Goal: Task Accomplishment & Management: Use online tool/utility

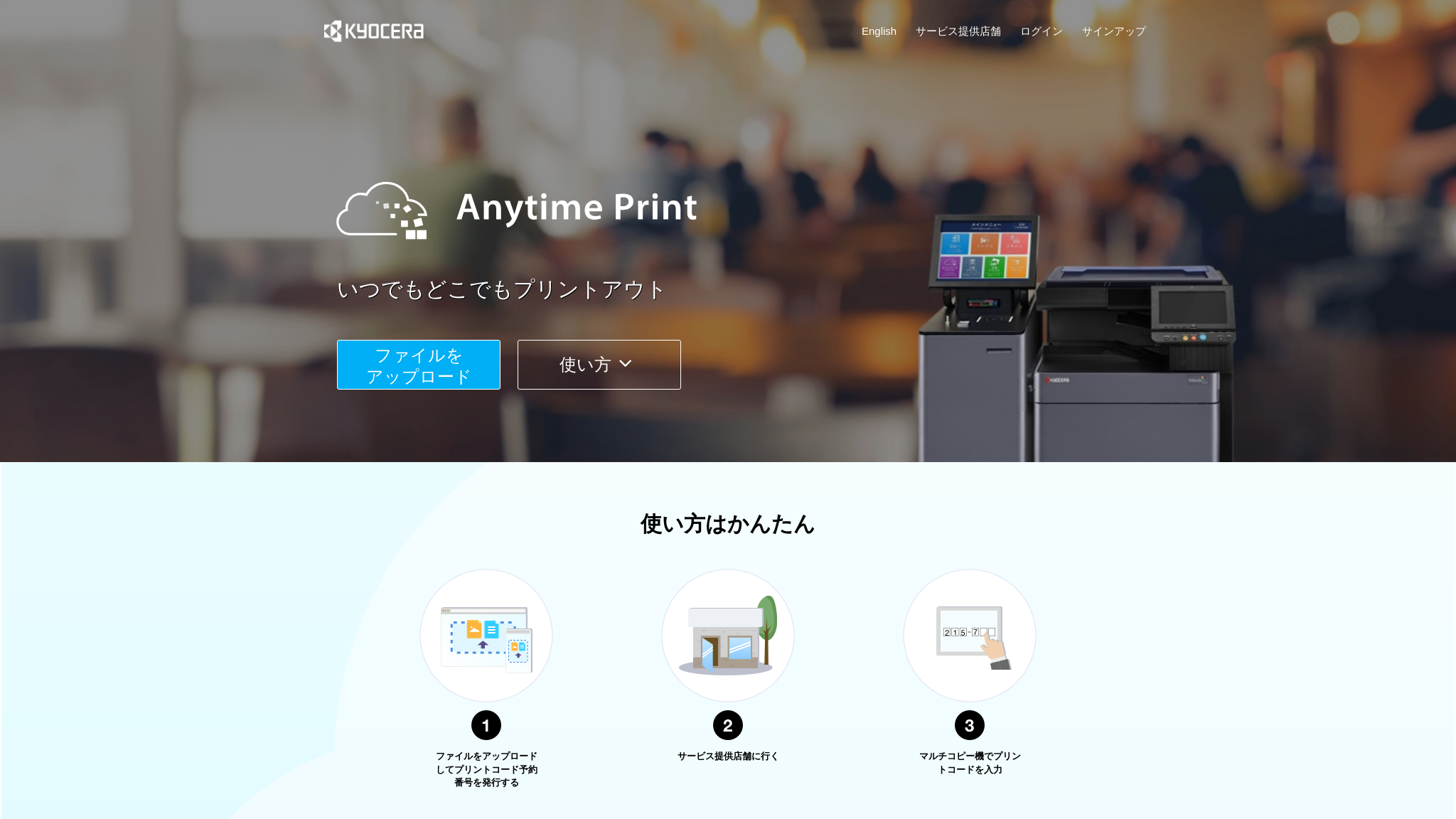
click at [421, 367] on span "ファイルを ​​アップロード" at bounding box center [419, 365] width 106 height 40
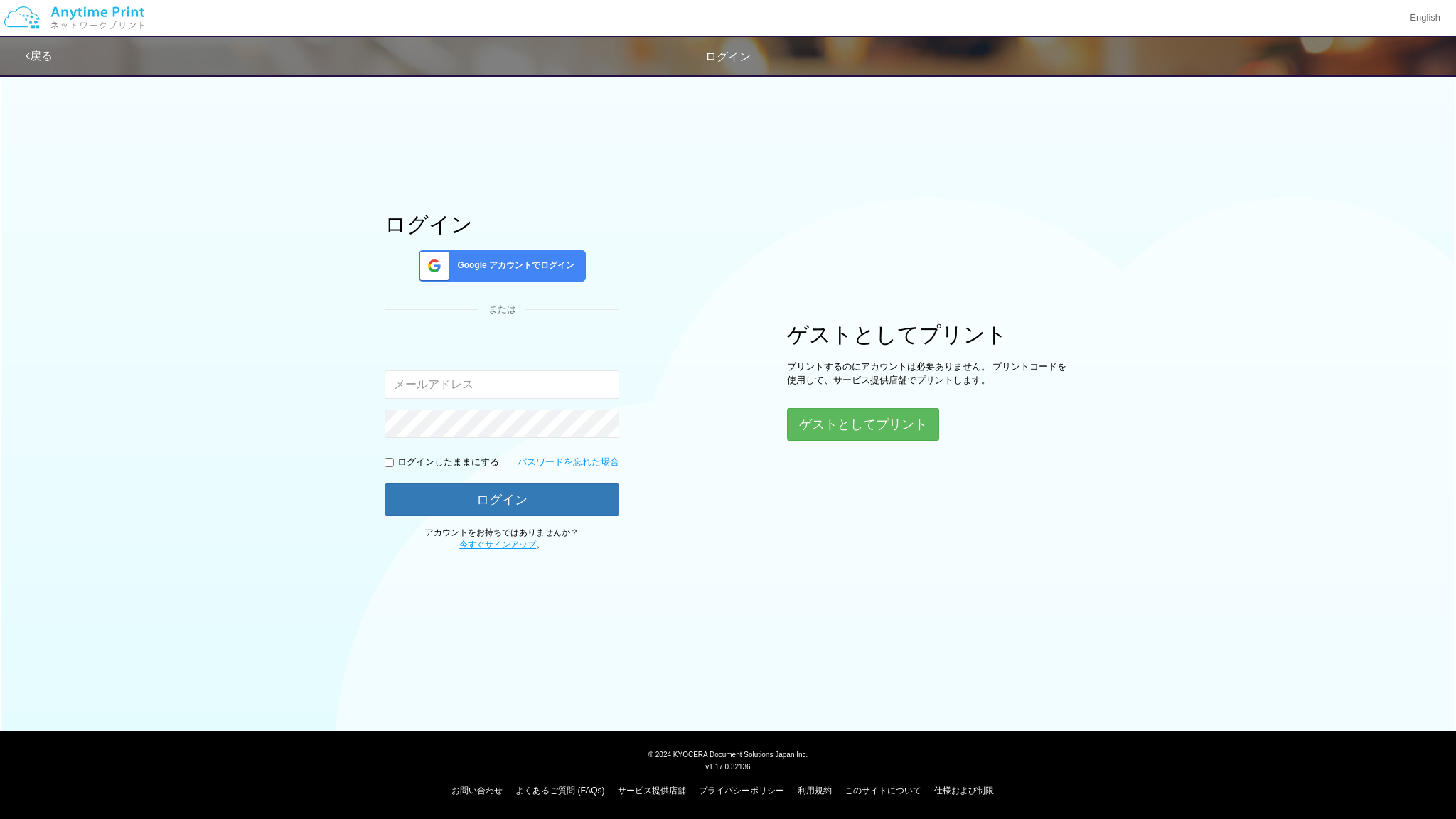
click at [512, 267] on span "Google アカウントでログイン" at bounding box center [513, 265] width 123 height 12
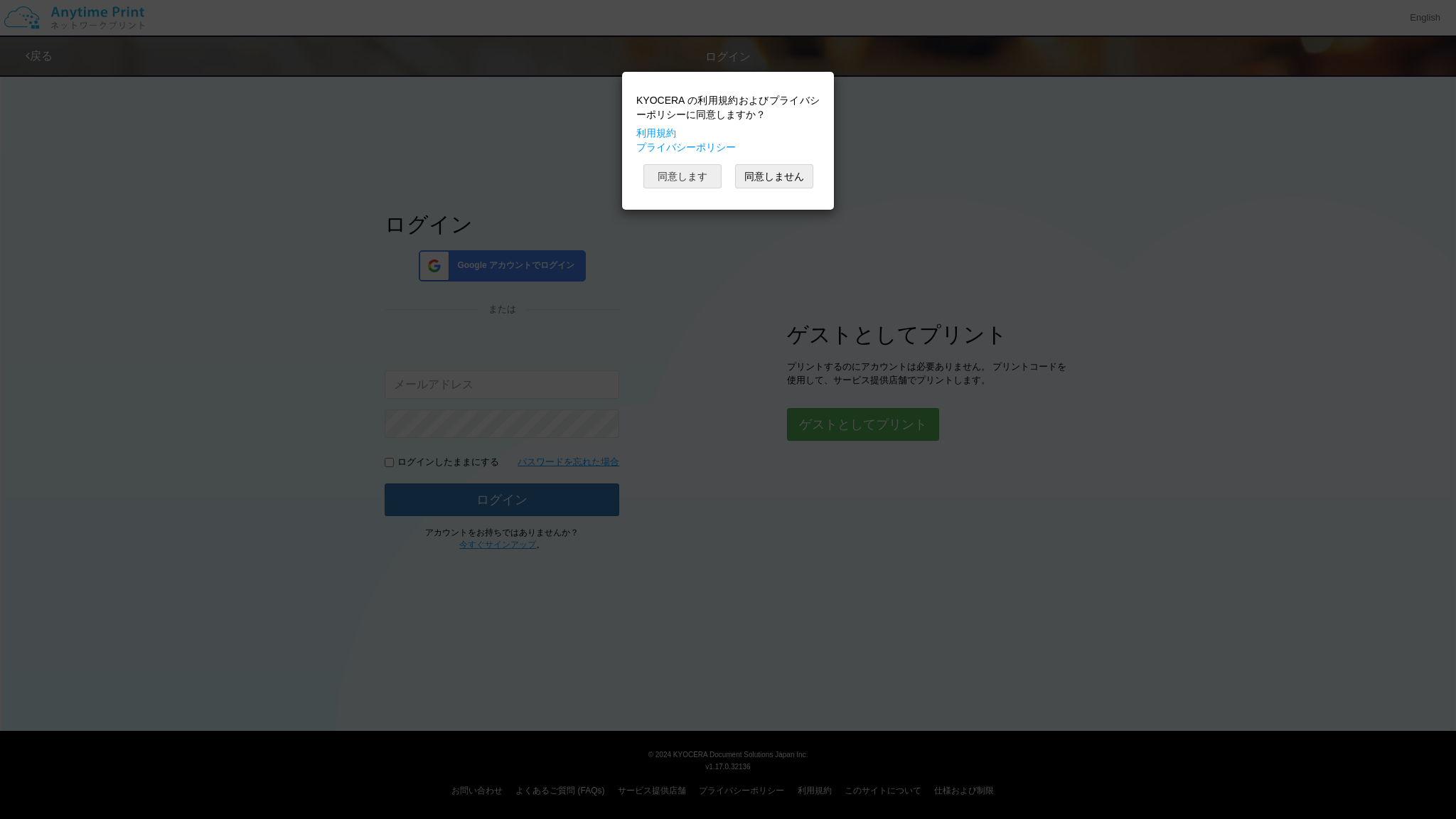
click at [688, 189] on button "同意します" at bounding box center [682, 176] width 78 height 24
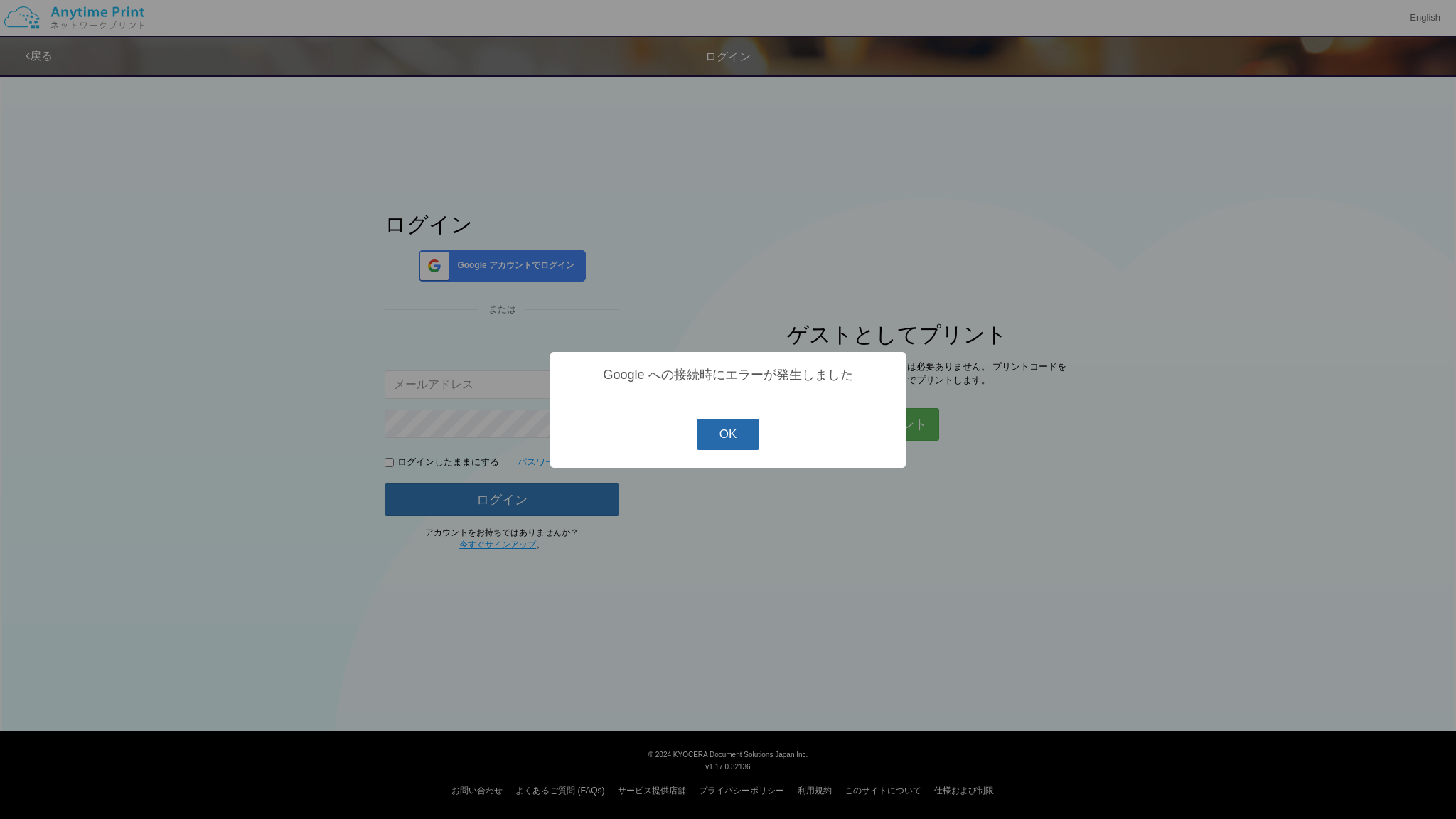
click at [725, 440] on button "OK" at bounding box center [728, 434] width 63 height 32
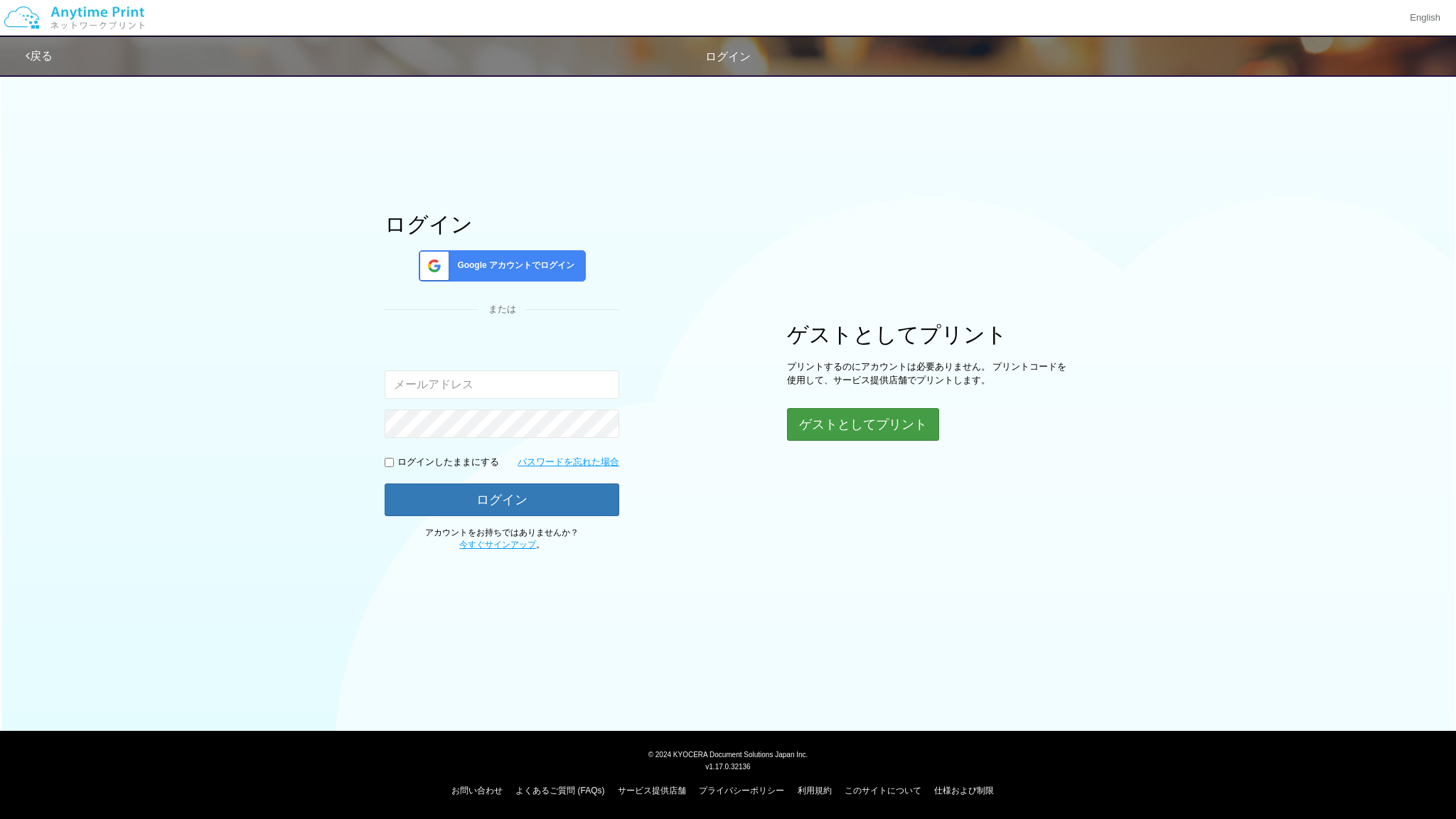
click at [851, 441] on button "ゲストとしてプリント" at bounding box center [862, 424] width 152 height 32
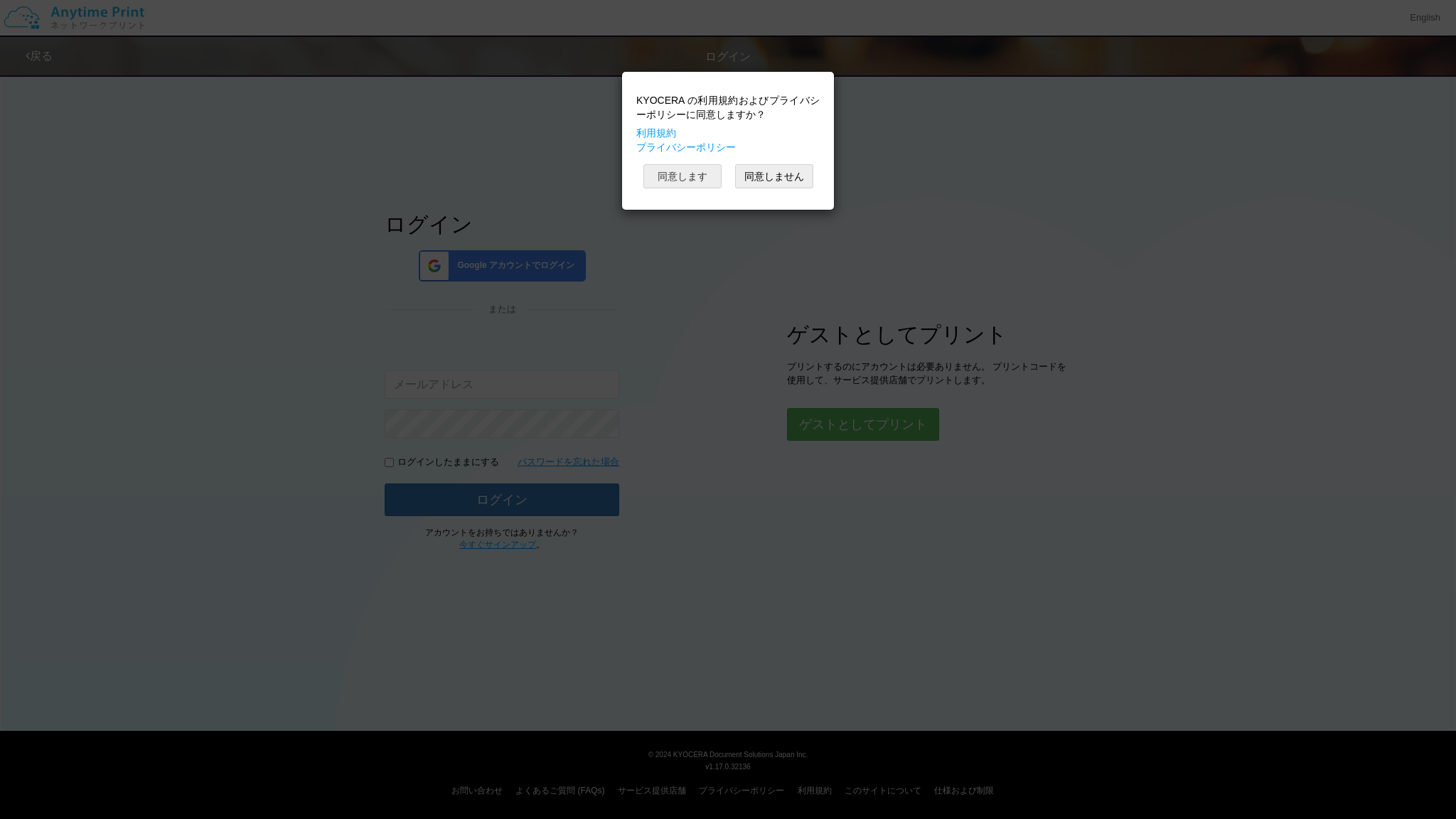
click at [676, 189] on button "同意します" at bounding box center [682, 176] width 78 height 24
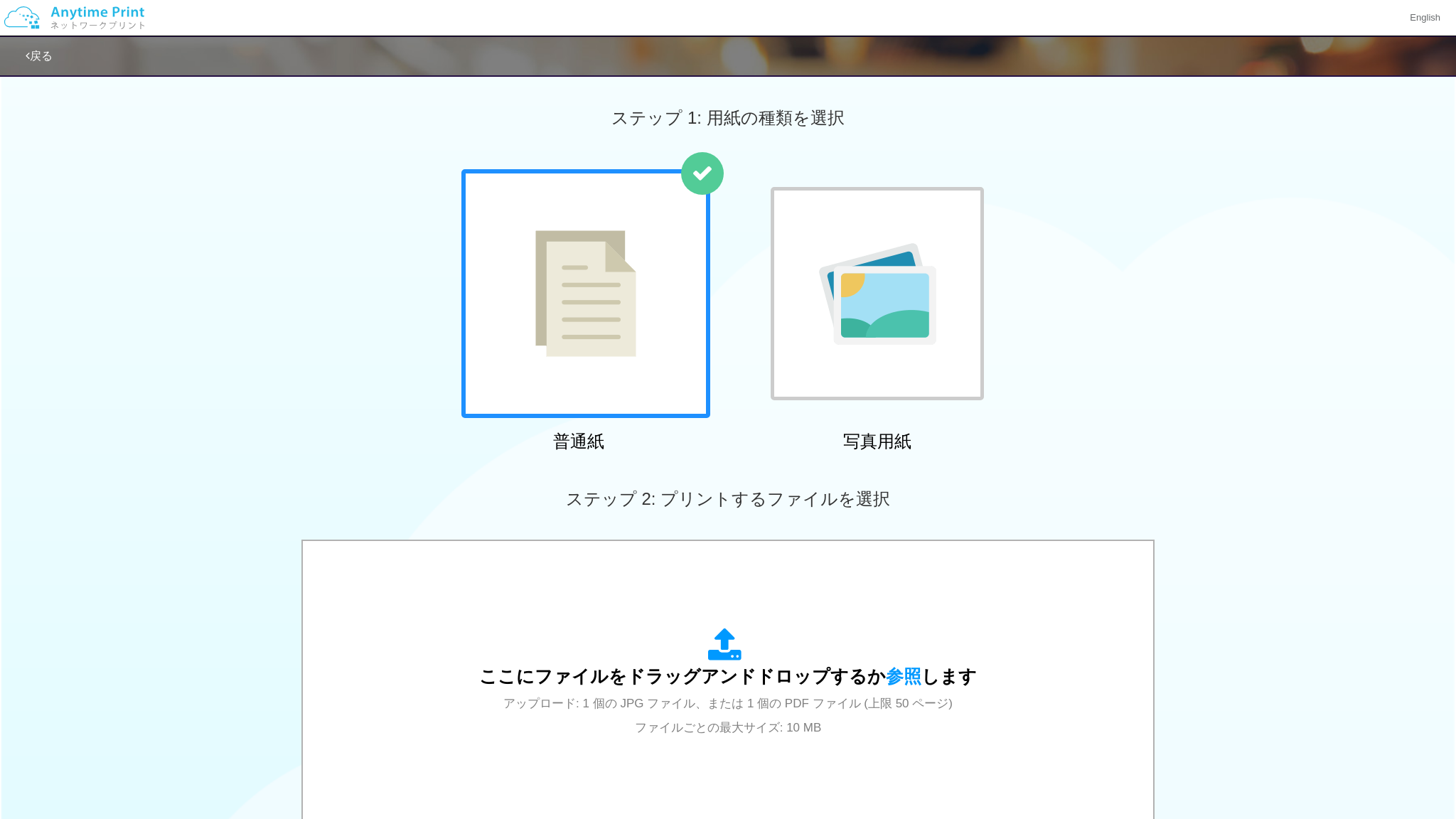
click at [869, 351] on div at bounding box center [877, 294] width 213 height 213
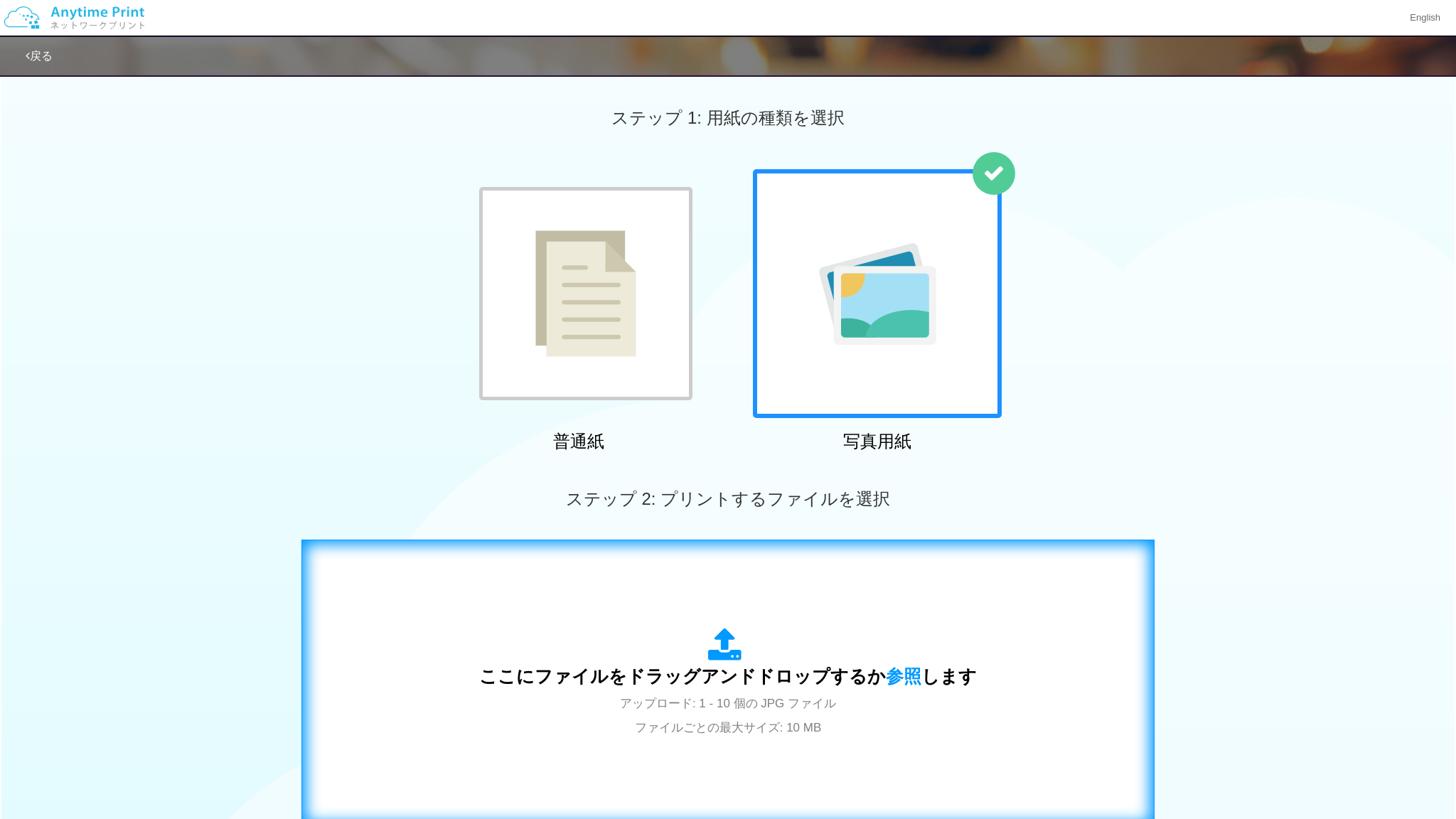
click at [667, 628] on div "ここにファイルをドラッグアンドドロップするか 参照 します アップロード: 1 - 10 個の JPG ファイル ファイルごとの最大サイズ: 10 MB" at bounding box center [728, 683] width 497 height 111
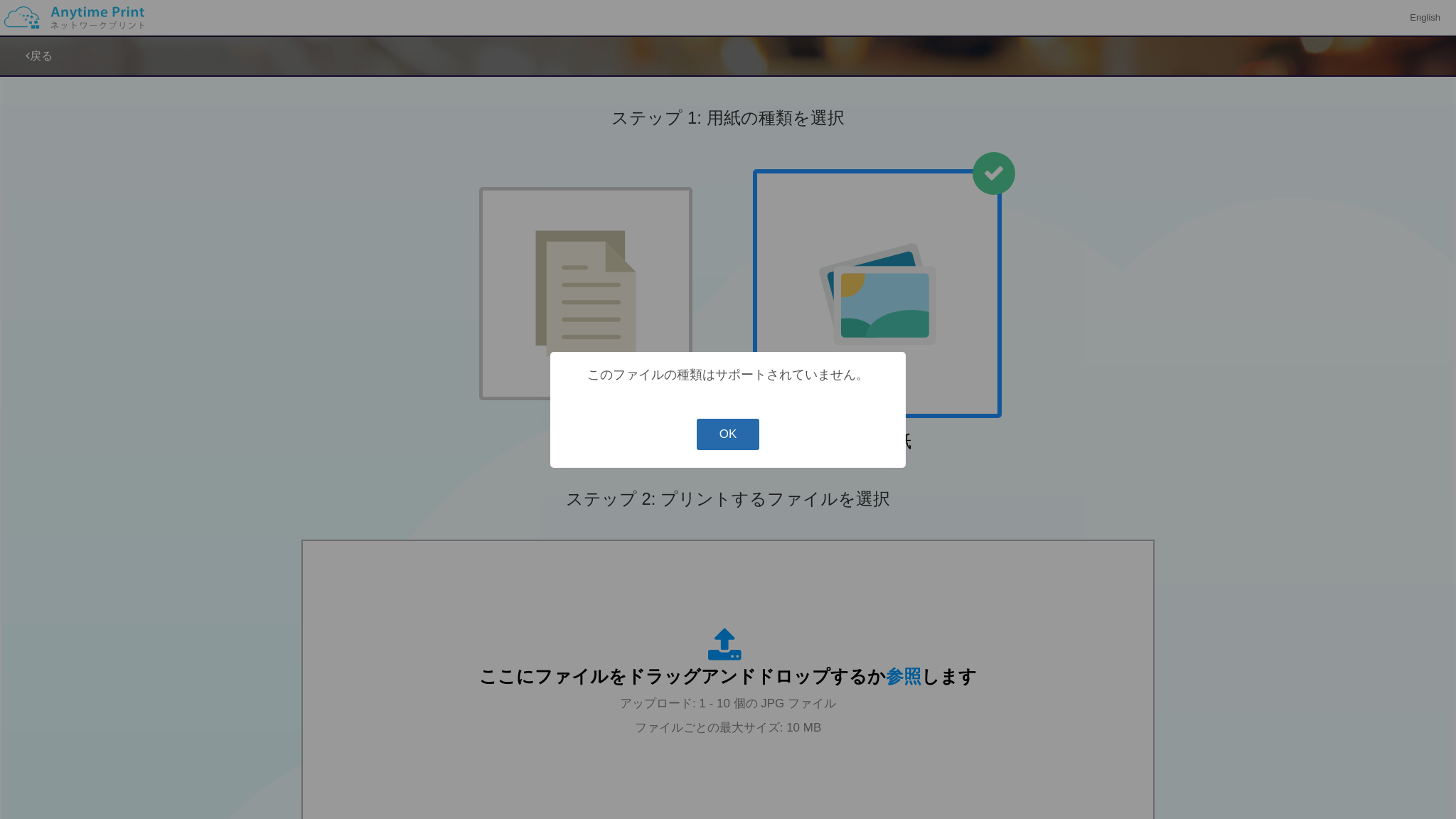
click at [708, 439] on button "OK" at bounding box center [728, 434] width 63 height 32
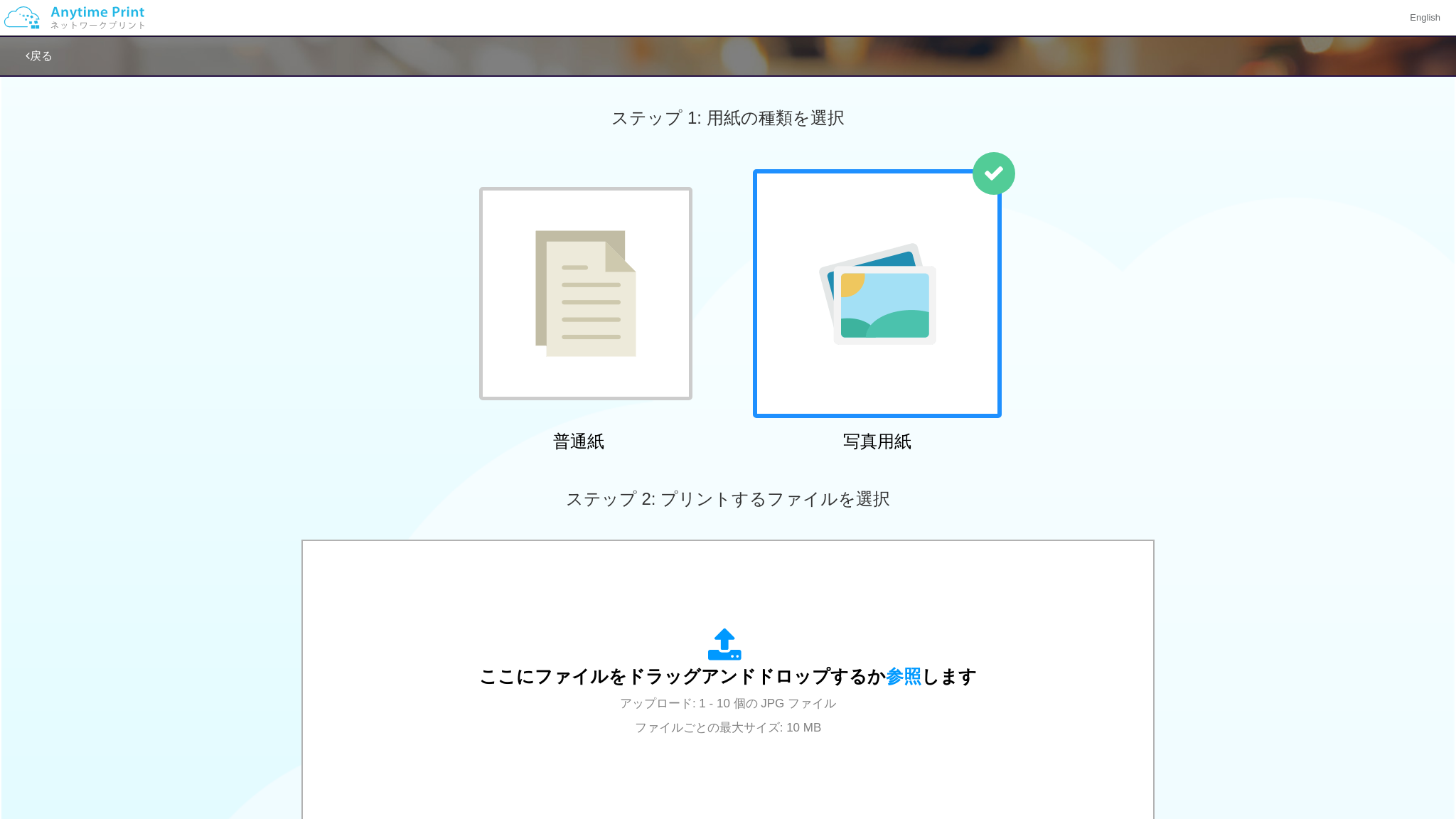
click at [588, 312] on img at bounding box center [586, 294] width 101 height 126
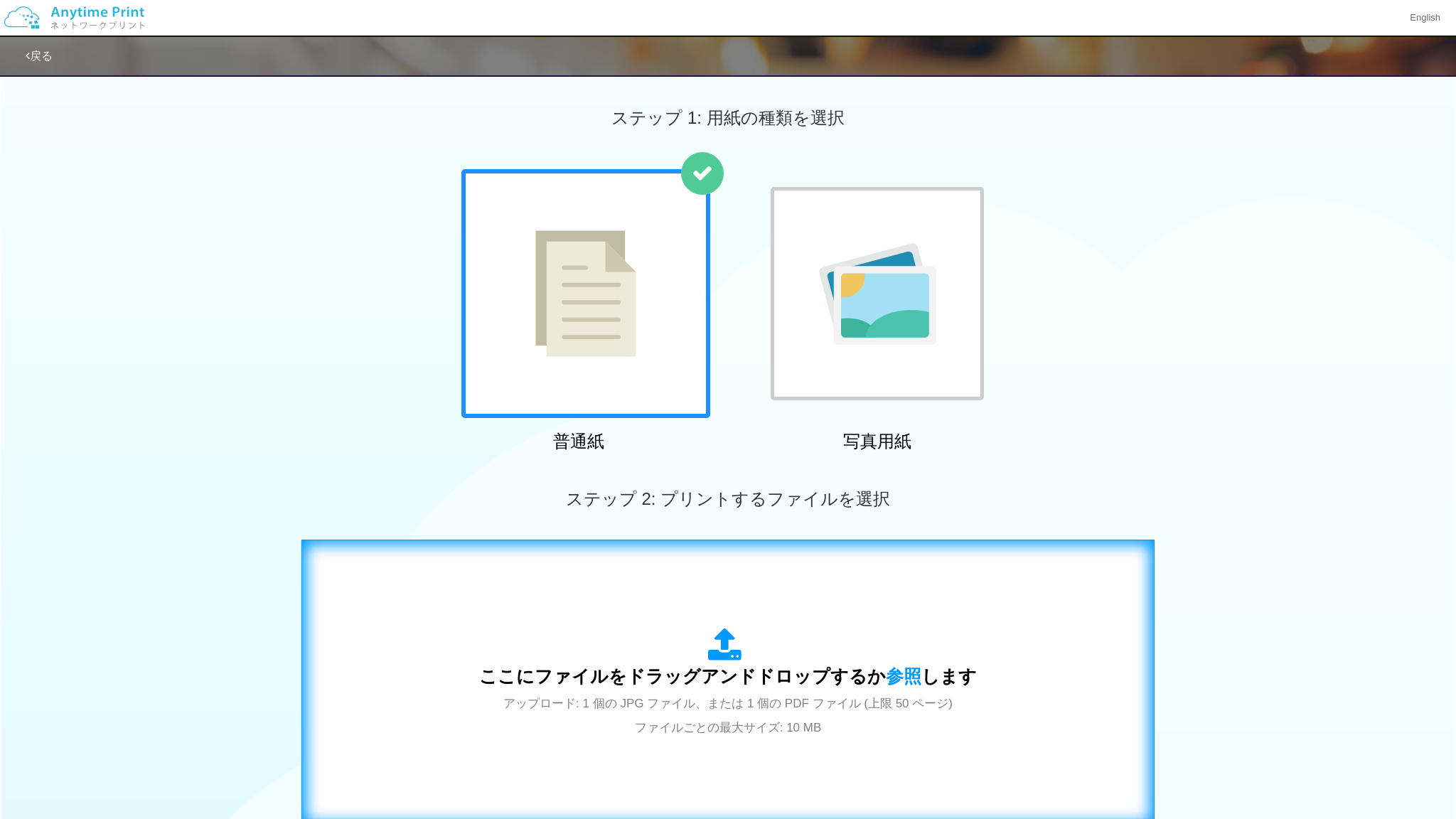
click at [746, 708] on span "アップロード: 1 個の JPG ファイル、または 1 個の PDF ファイル (上限 50 ページ) ファイルごとの最大サイズ: 10 MB" at bounding box center [727, 716] width 449 height 38
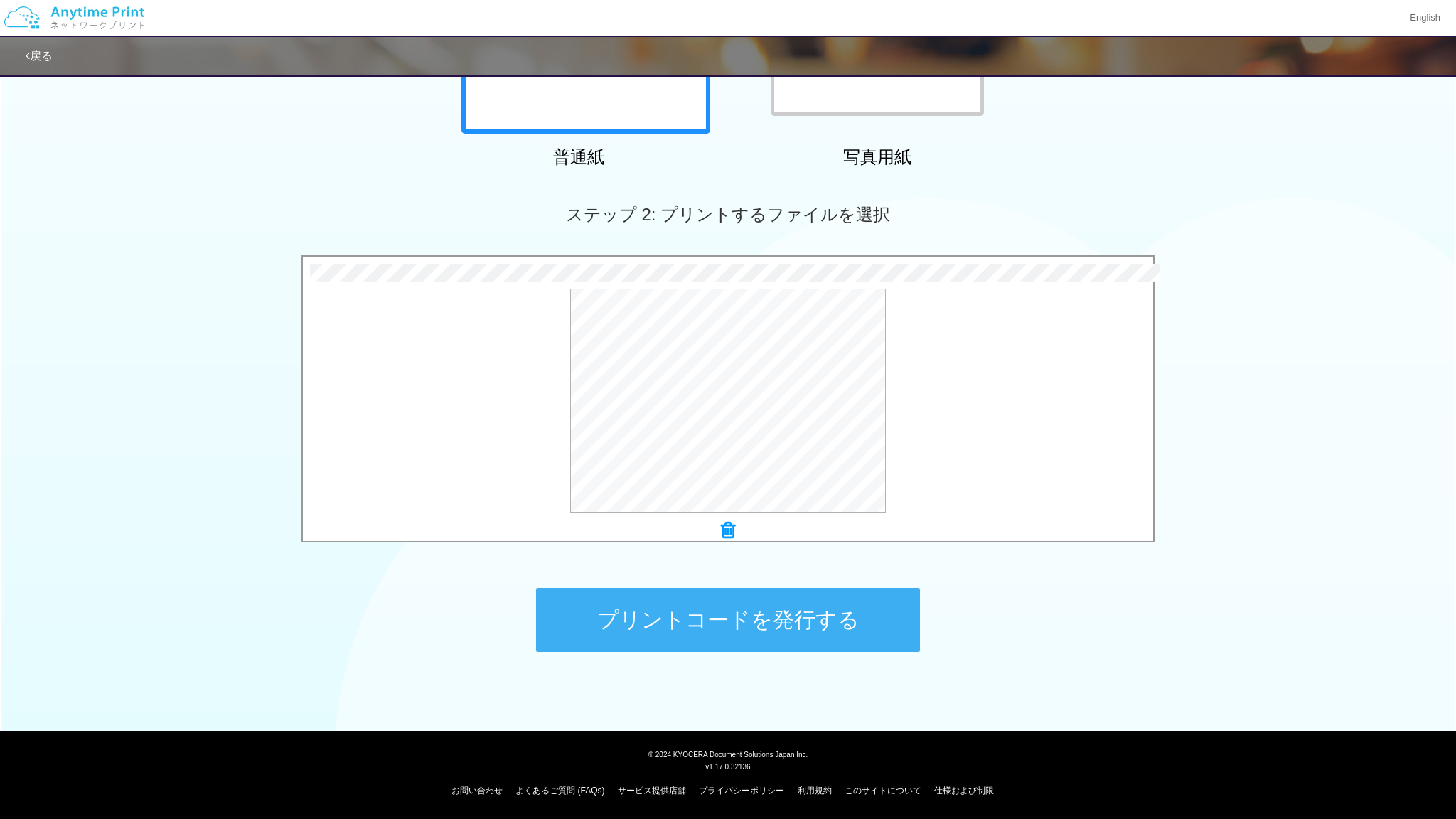
scroll to position [284, 0]
click at [750, 625] on button "プリントコードを発行する" at bounding box center [728, 620] width 384 height 64
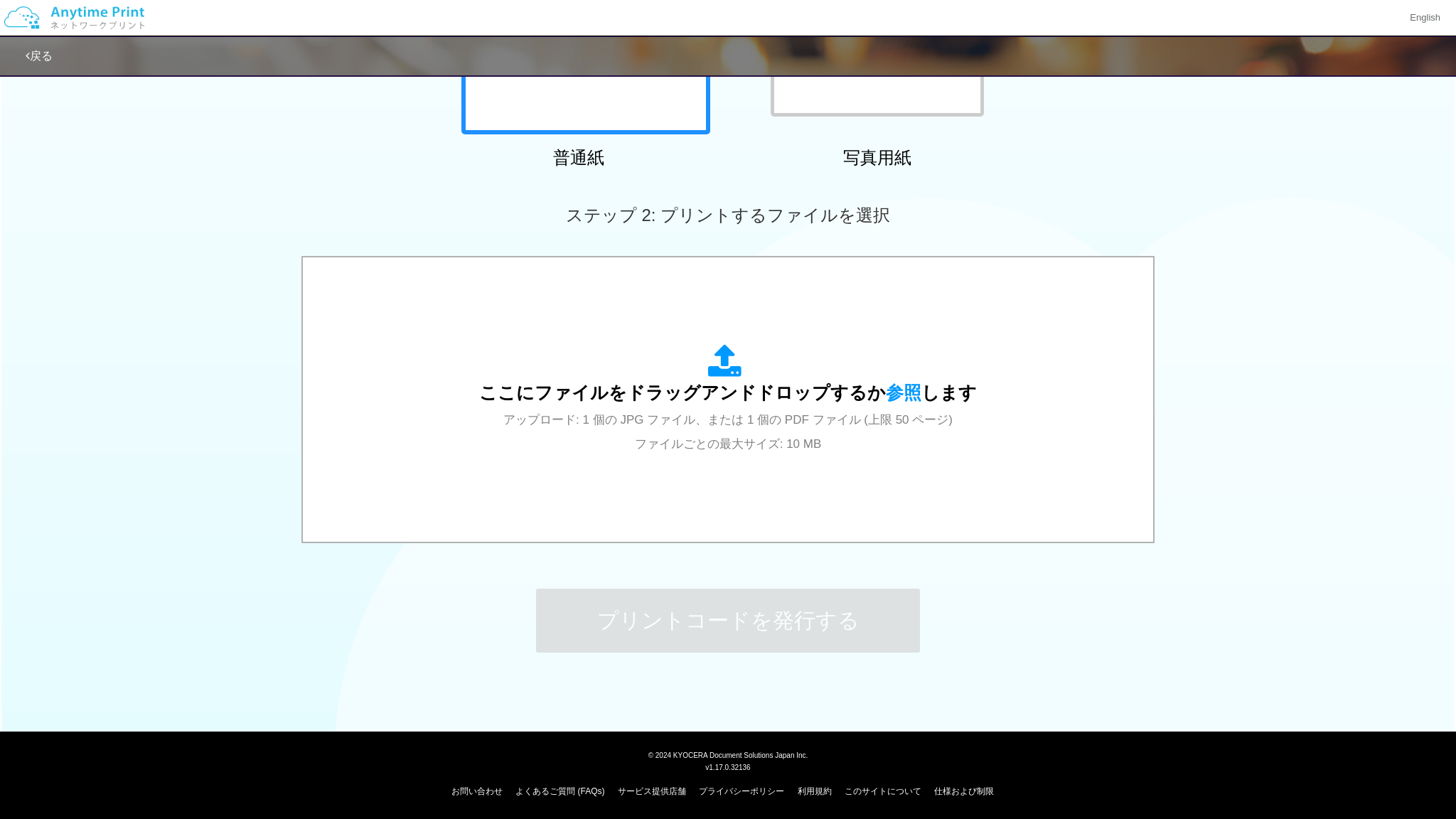
scroll to position [0, 0]
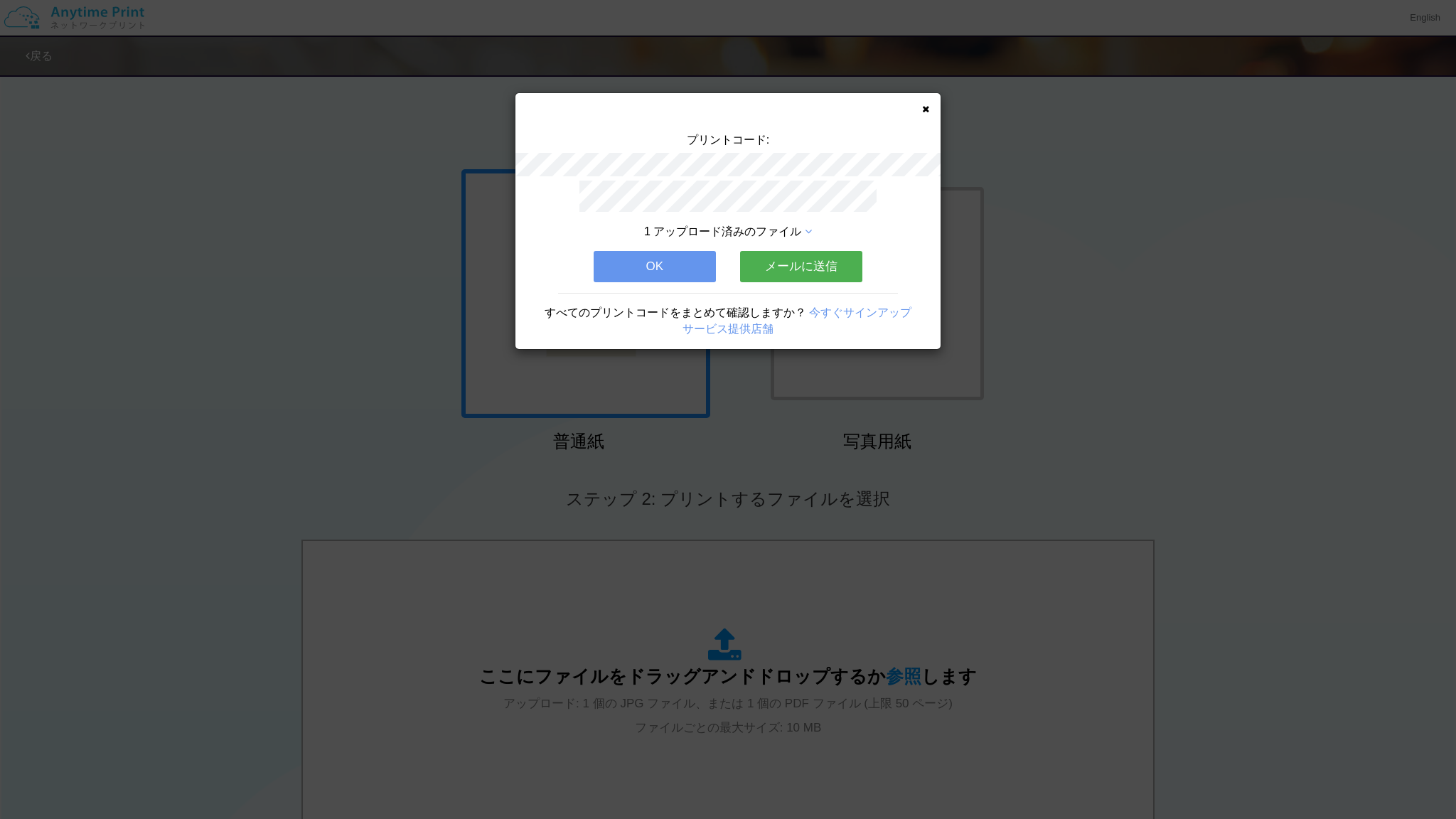
click at [770, 272] on button "メールに送信" at bounding box center [801, 267] width 122 height 32
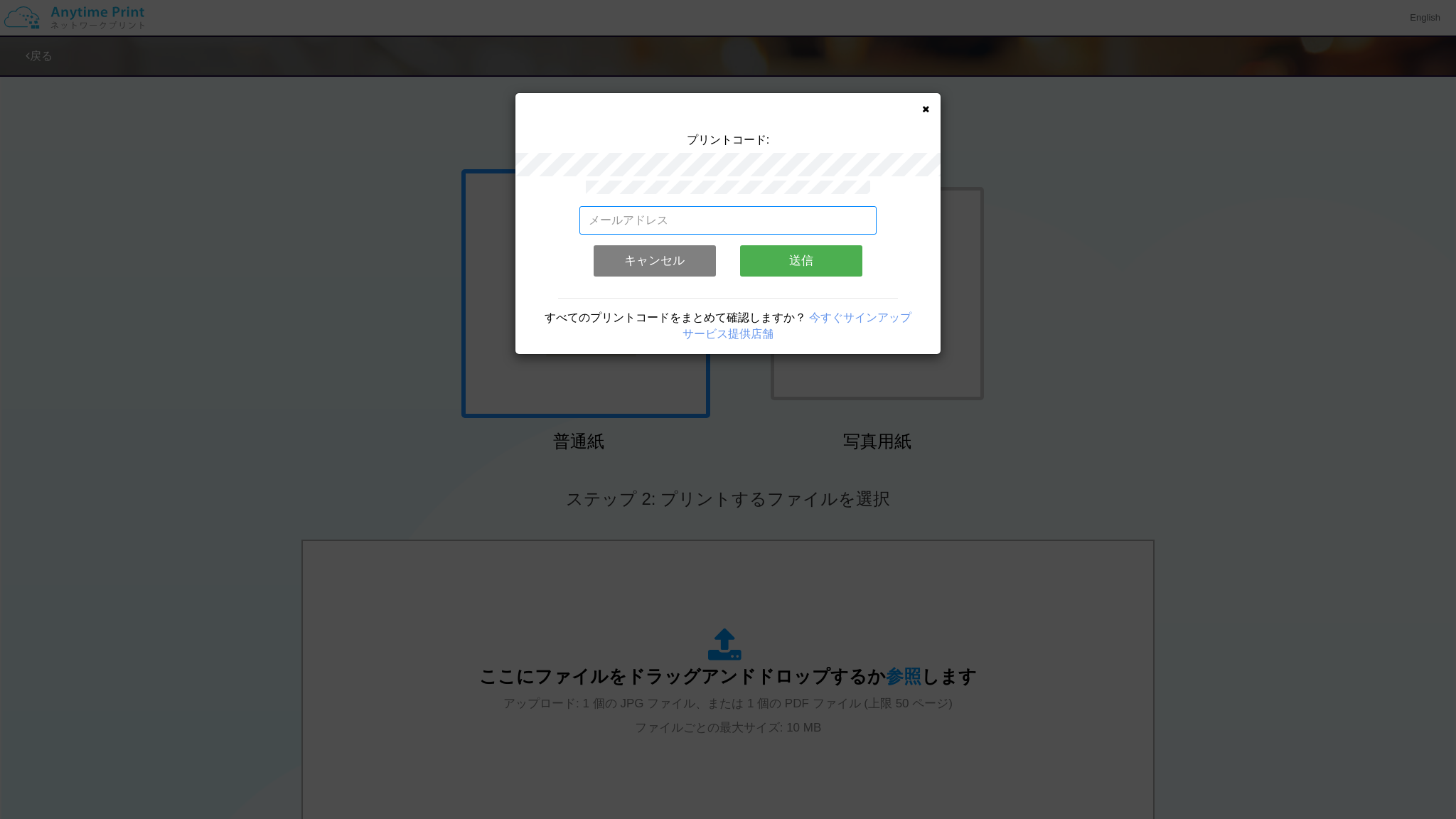
click at [711, 224] on input "email" at bounding box center [728, 220] width 298 height 28
type input "[EMAIL_ADDRESS][DOMAIN_NAME]"
click at [815, 267] on button "送信" at bounding box center [801, 261] width 122 height 32
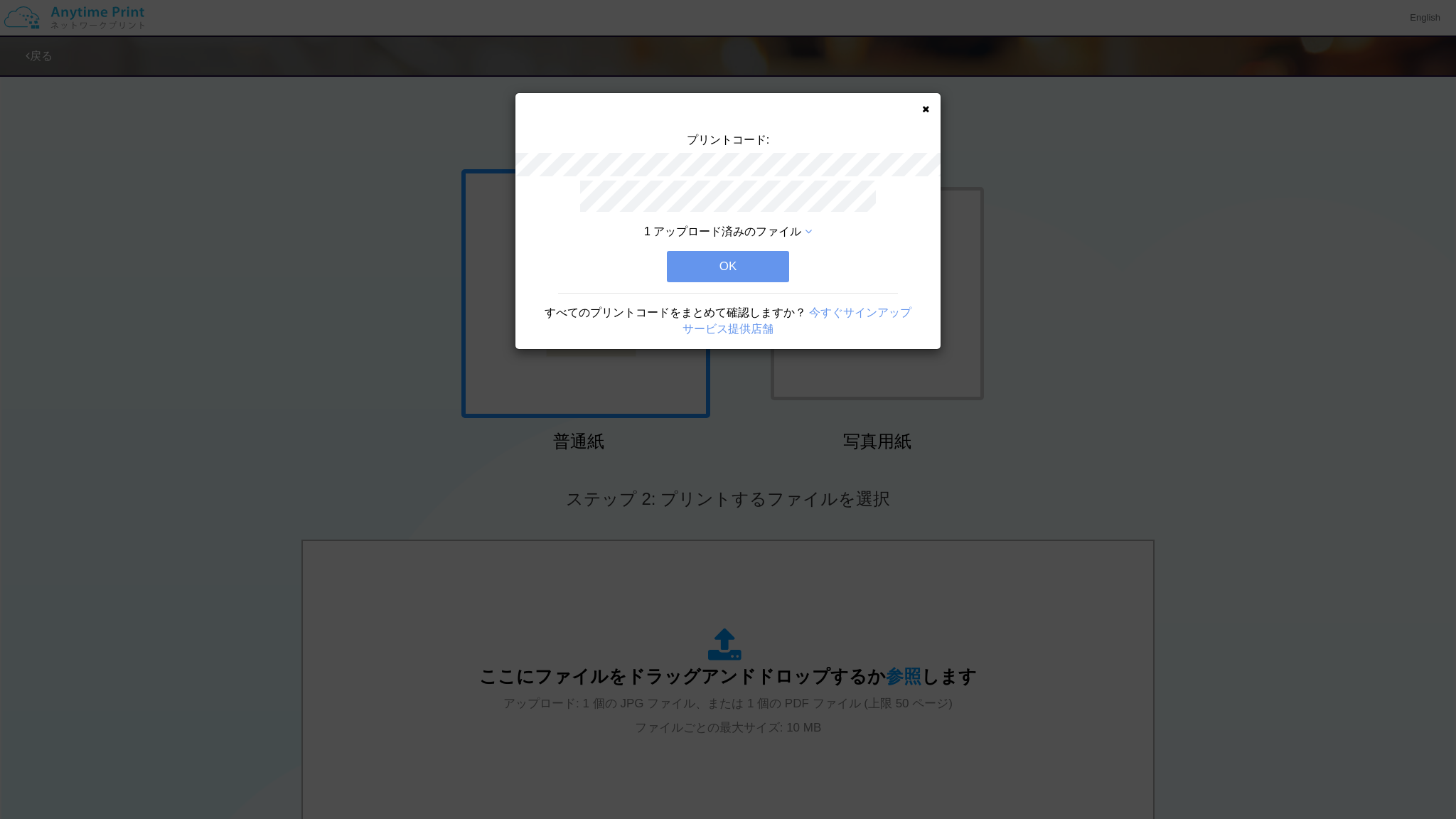
click at [727, 275] on button "OK" at bounding box center [727, 267] width 122 height 32
